Goal: Information Seeking & Learning: Learn about a topic

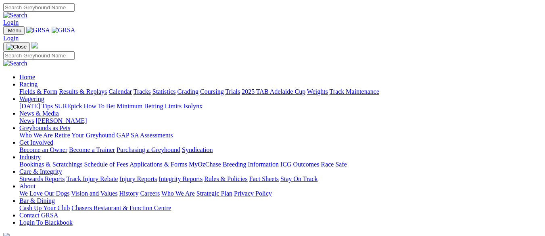
scroll to position [363, 0]
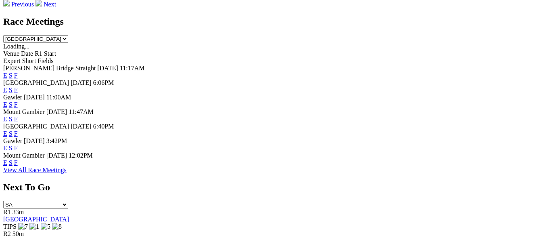
click at [18, 130] on link "F" at bounding box center [16, 133] width 4 height 7
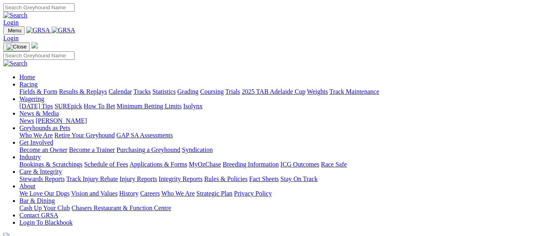
scroll to position [363, 0]
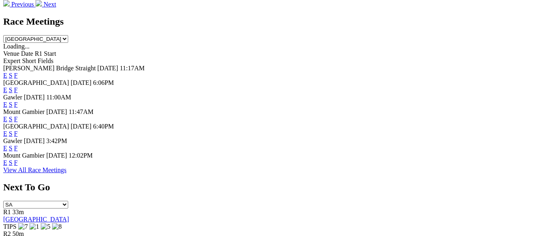
click at [7, 130] on link "E" at bounding box center [5, 133] width 4 height 7
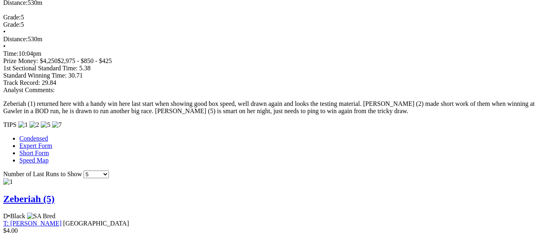
scroll to position [606, 0]
